Goal: Transaction & Acquisition: Purchase product/service

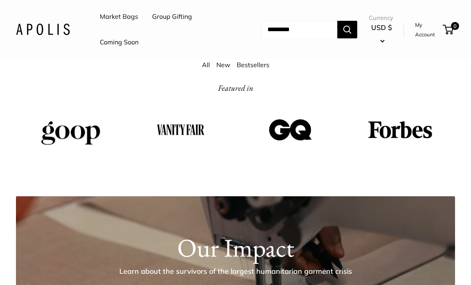
scroll to position [1071, 0]
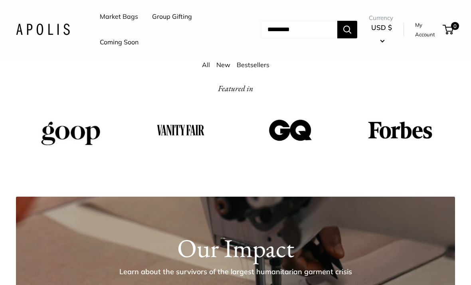
click at [125, 22] on link "Market Bags" at bounding box center [119, 17] width 38 height 12
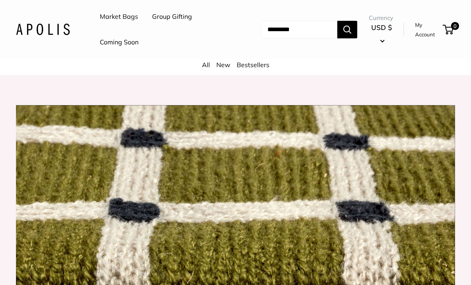
scroll to position [667, 0]
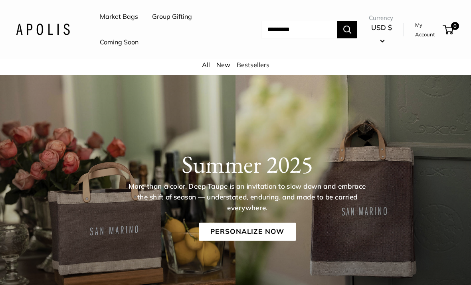
scroll to position [0, 0]
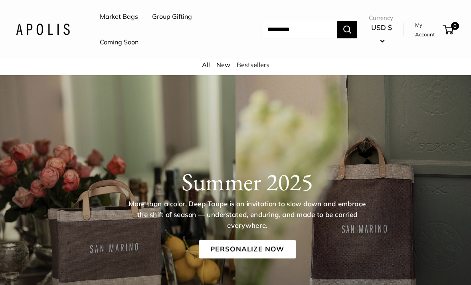
click at [223, 65] on link "New" at bounding box center [224, 65] width 14 height 8
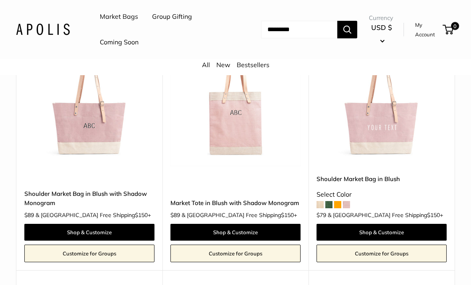
scroll to position [1367, 0]
